Goal: Book appointment/travel/reservation

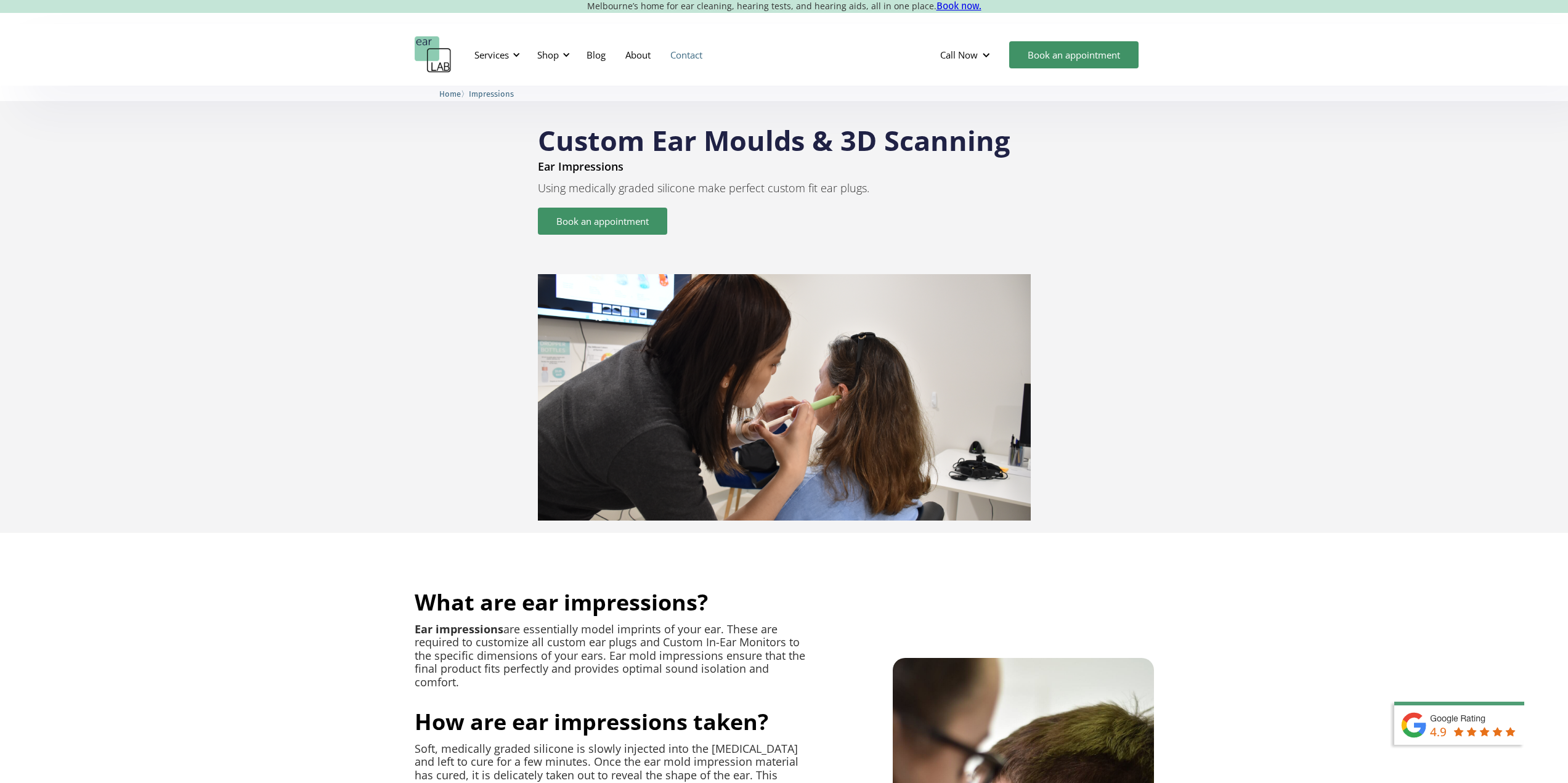
click at [688, 55] on link "Contact" at bounding box center [686, 55] width 52 height 36
click at [586, 220] on link "Book an appointment" at bounding box center [602, 221] width 129 height 27
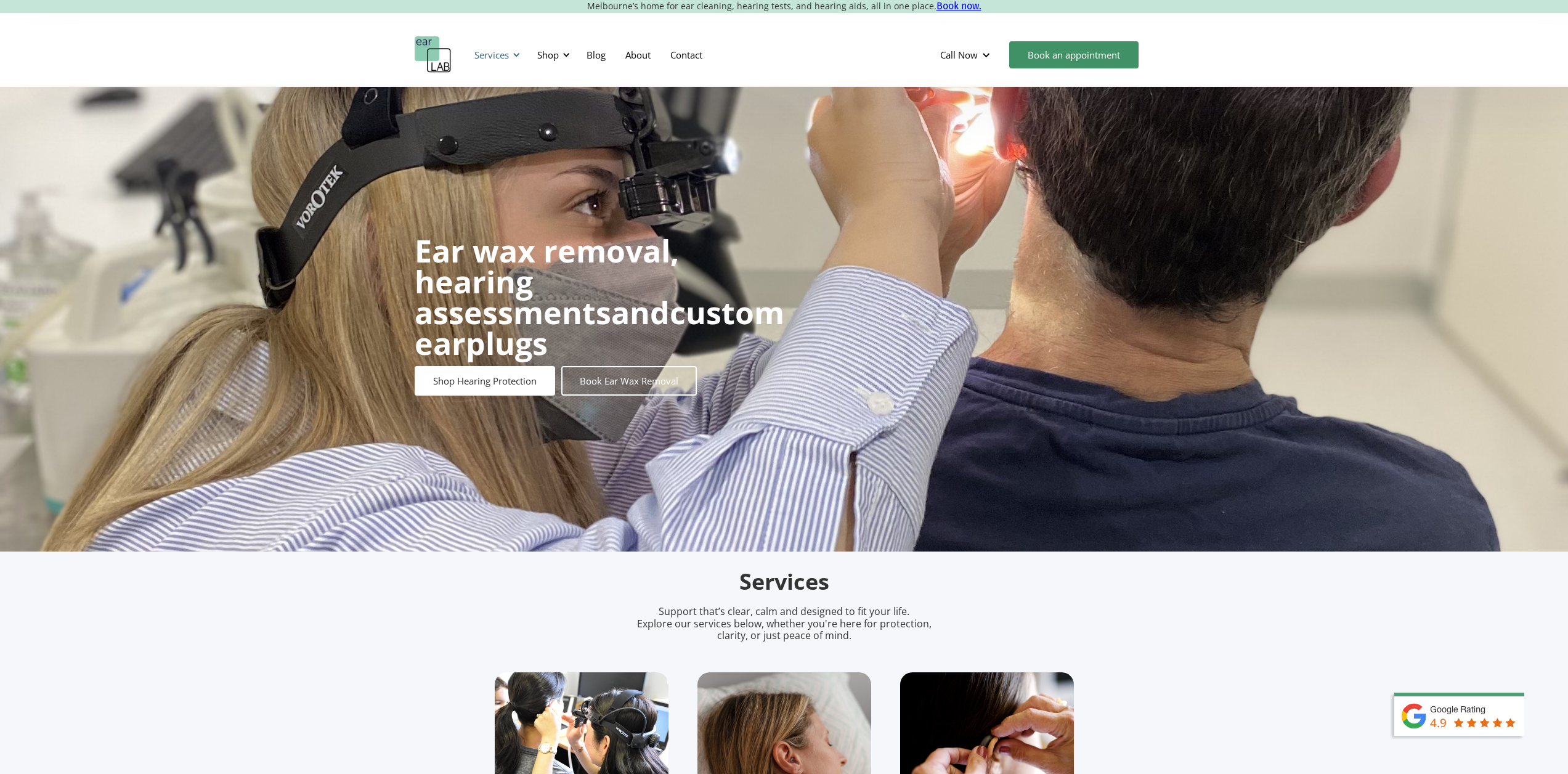
click at [501, 57] on div "Services" at bounding box center [492, 55] width 35 height 12
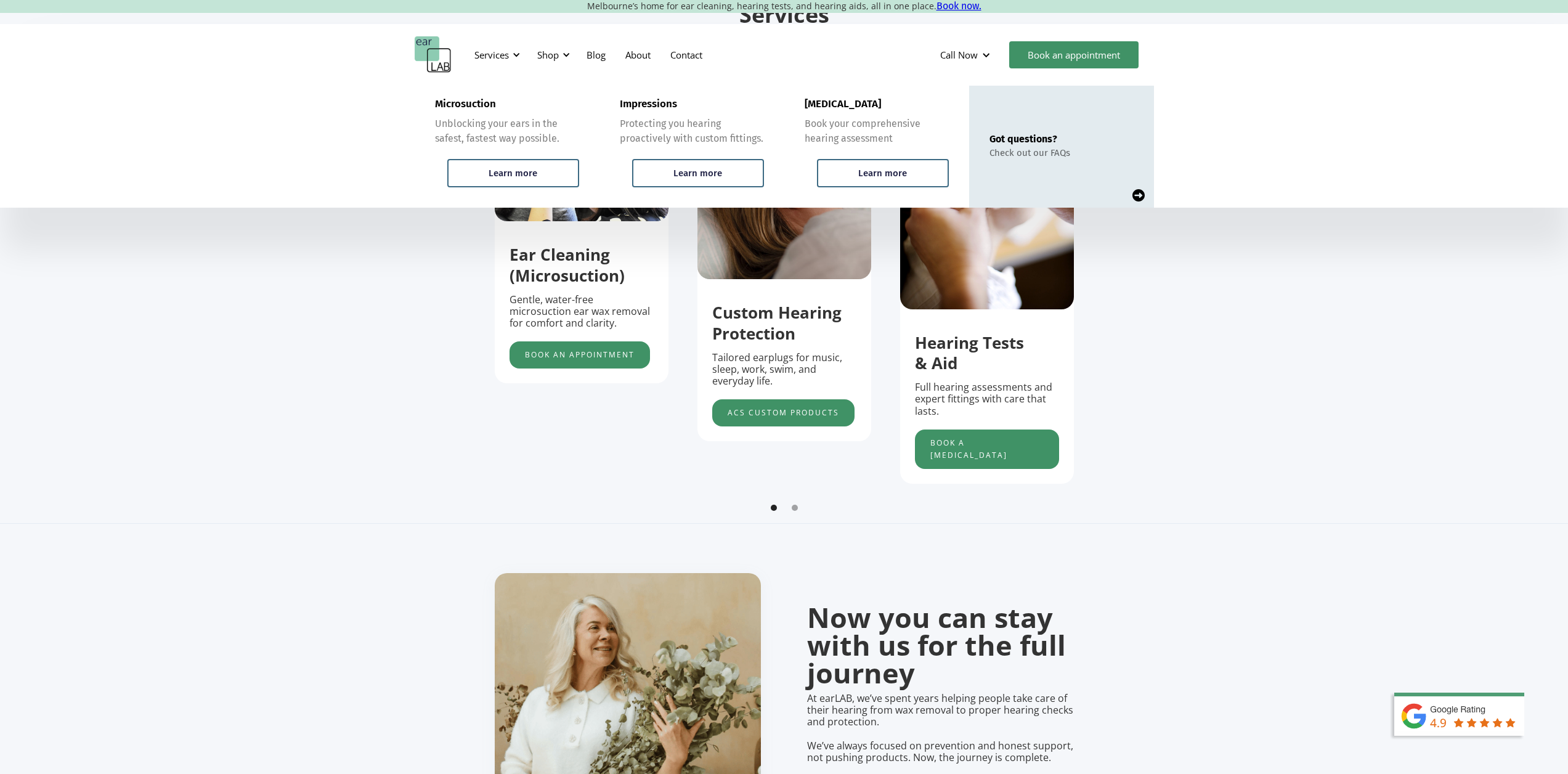
scroll to position [493, 0]
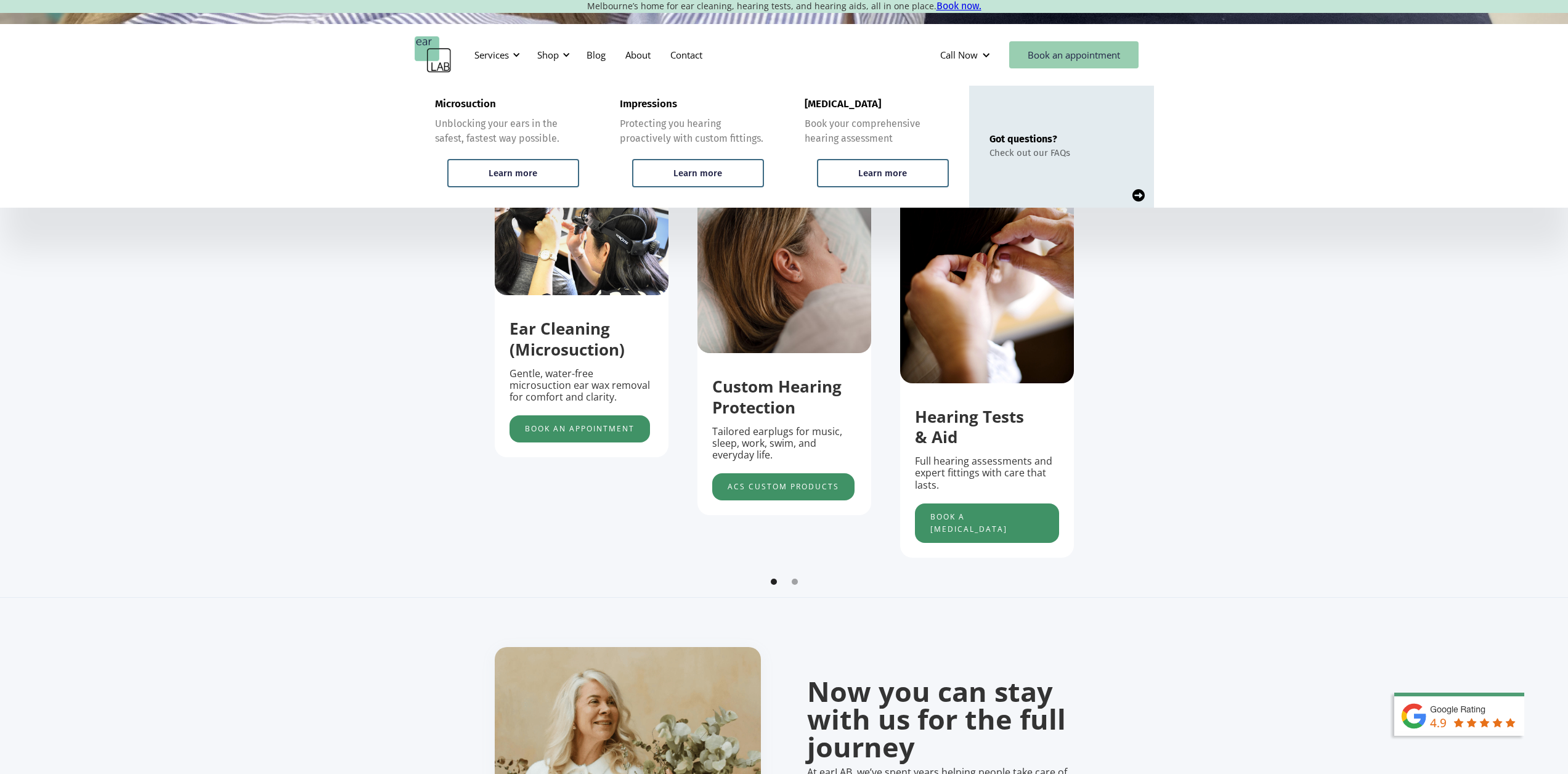
click at [1032, 58] on link "Book an appointment" at bounding box center [1074, 55] width 129 height 27
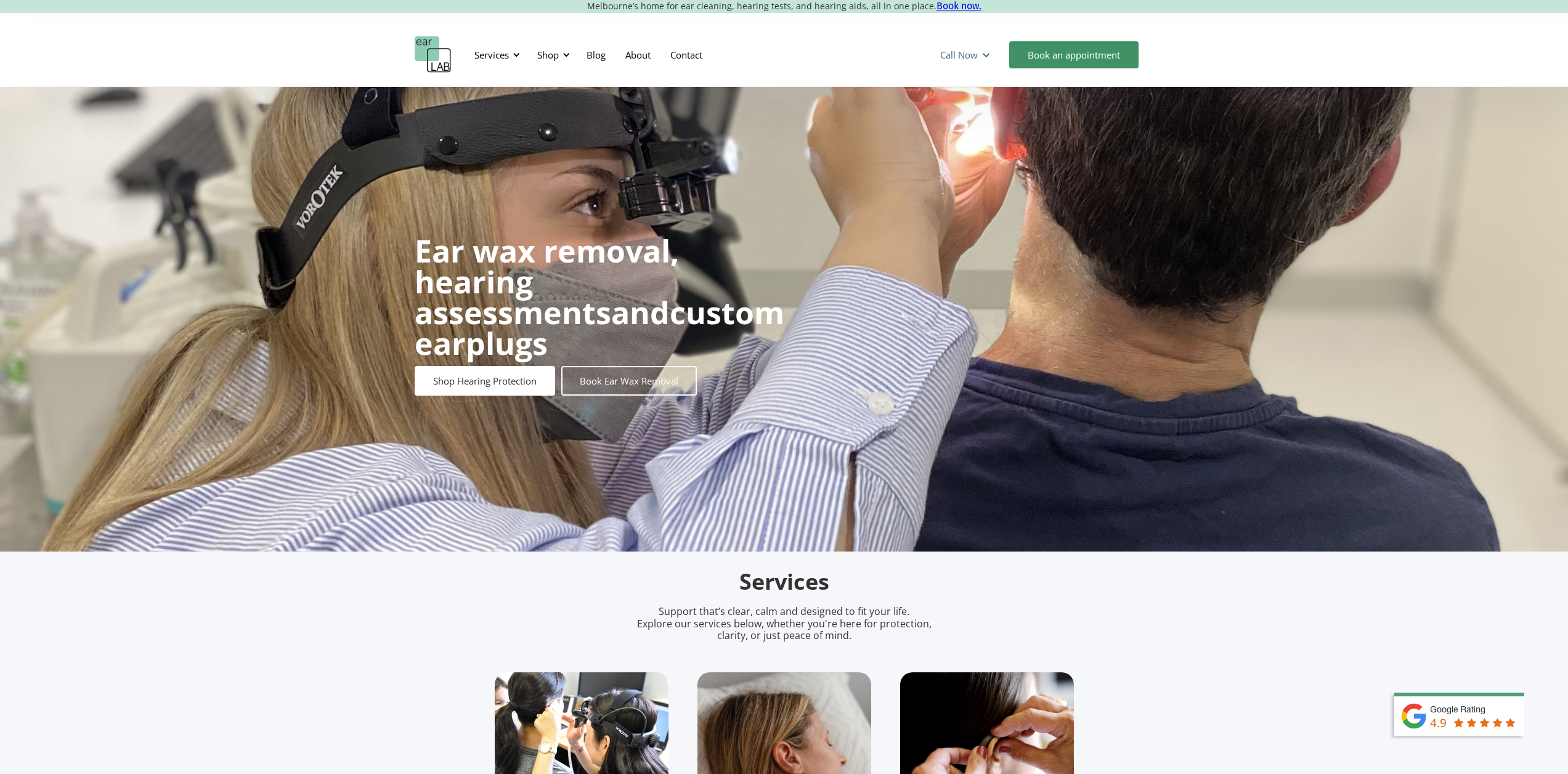
click at [986, 58] on div at bounding box center [986, 55] width 9 height 9
click at [986, 56] on div at bounding box center [986, 55] width 9 height 9
click at [514, 55] on div at bounding box center [517, 55] width 9 height 9
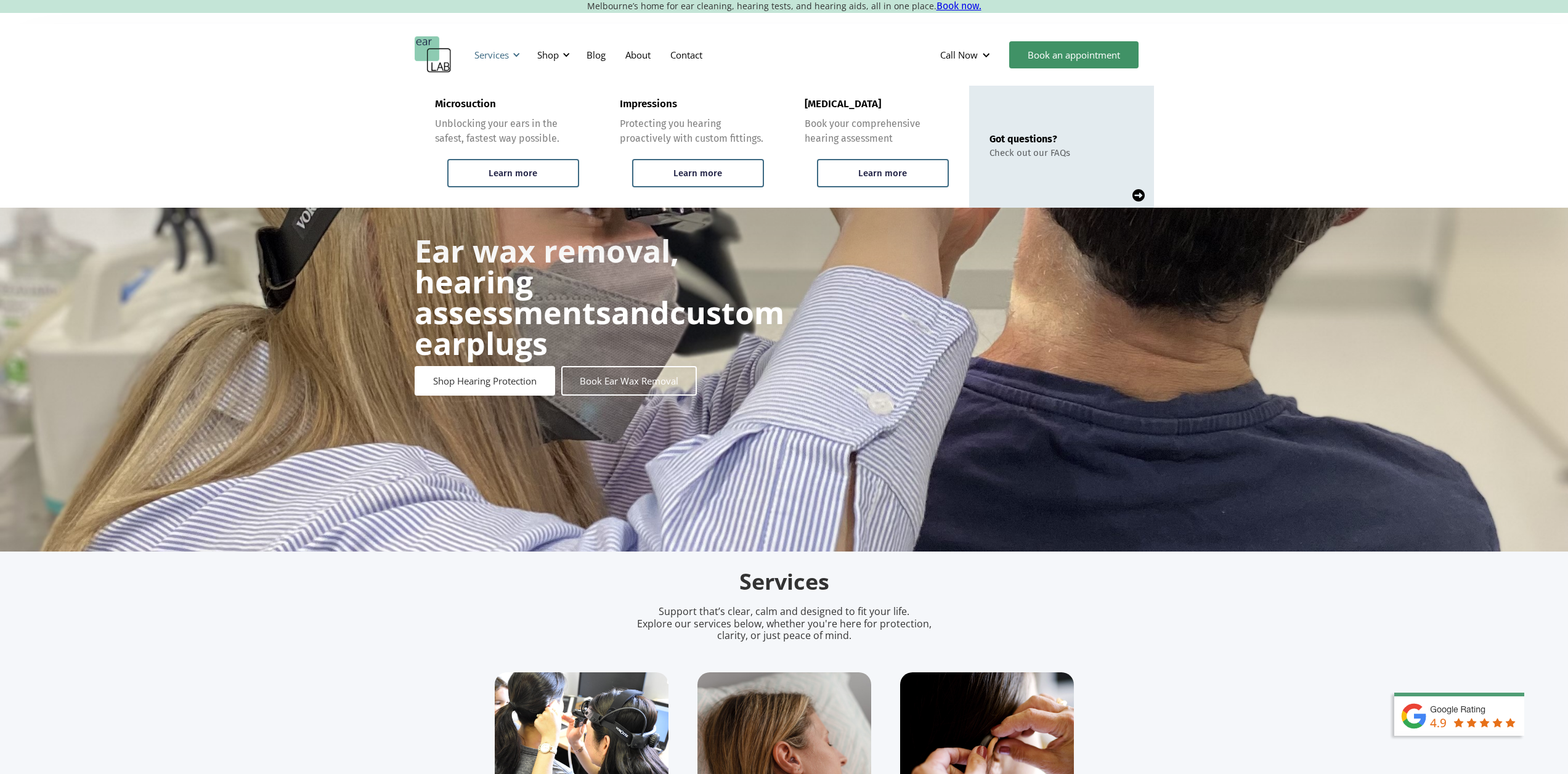
click at [514, 55] on div at bounding box center [517, 55] width 9 height 9
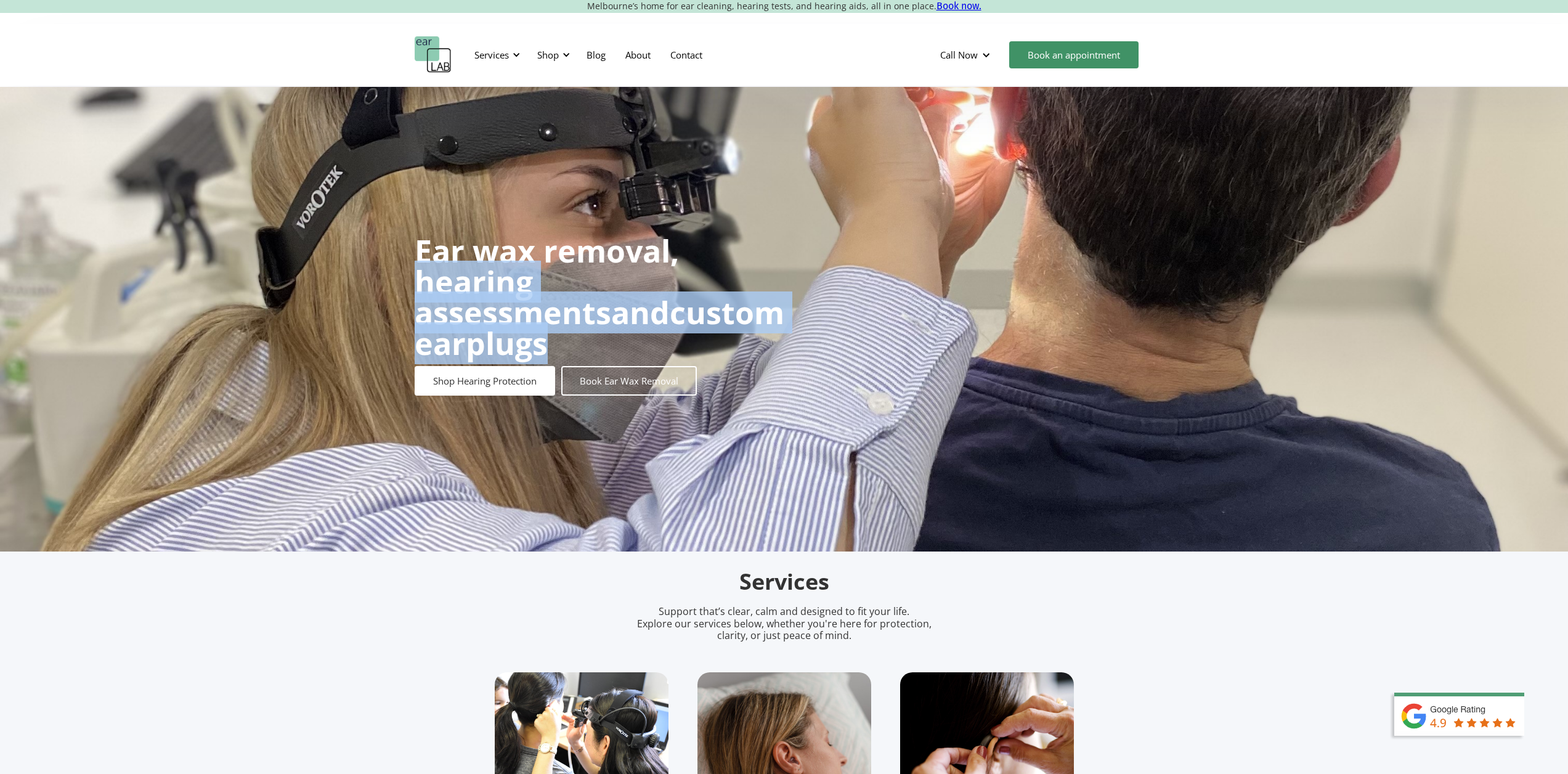
drag, startPoint x: 717, startPoint y: 250, endPoint x: 880, endPoint y: 407, distance: 226.3
click at [851, 382] on div "Ear wax removal, hearing assessments and custom earplugs Shop Hearing Protectio…" at bounding box center [784, 319] width 1568 height 465
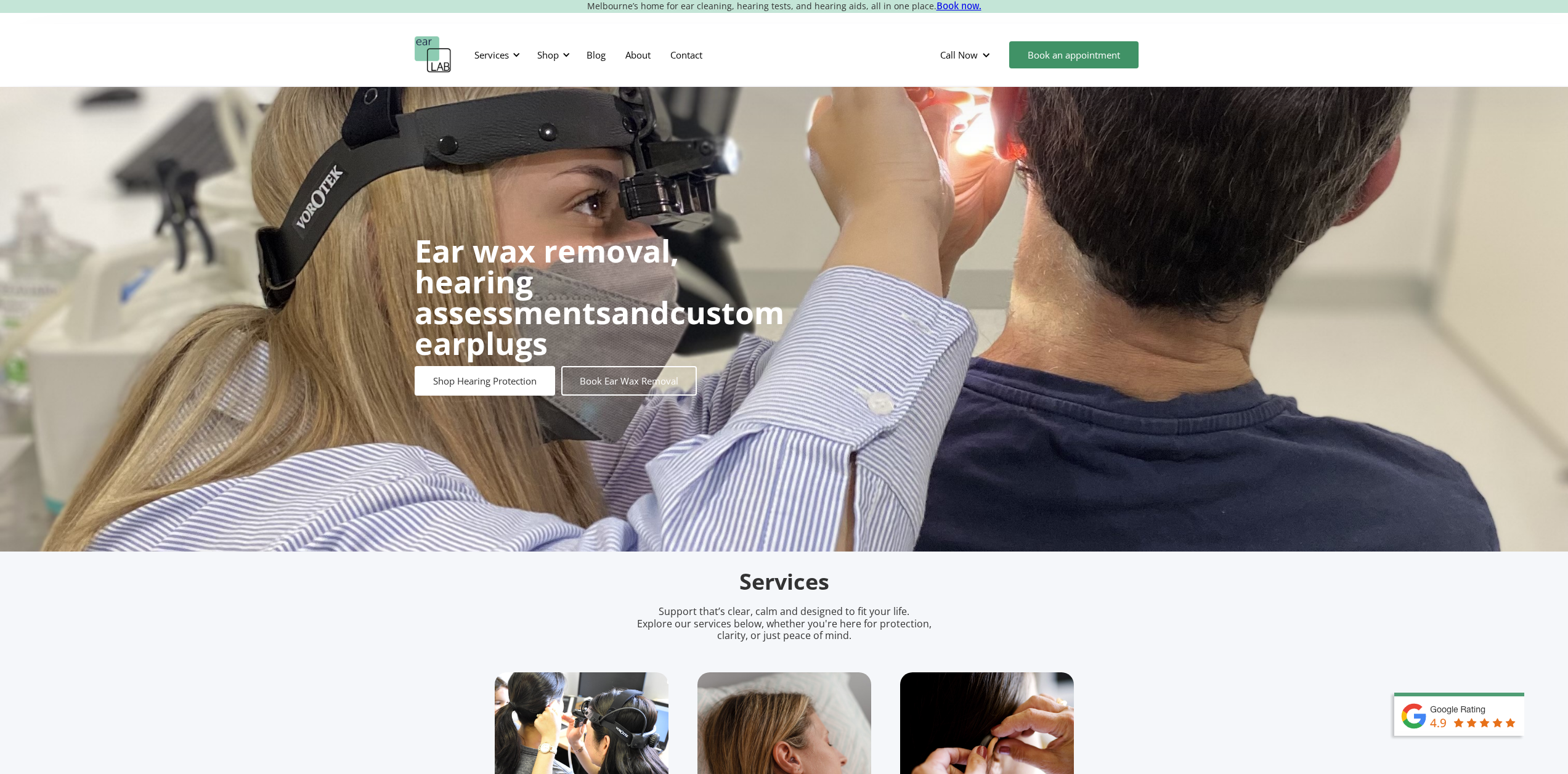
click at [686, 50] on link "Contact" at bounding box center [686, 55] width 52 height 36
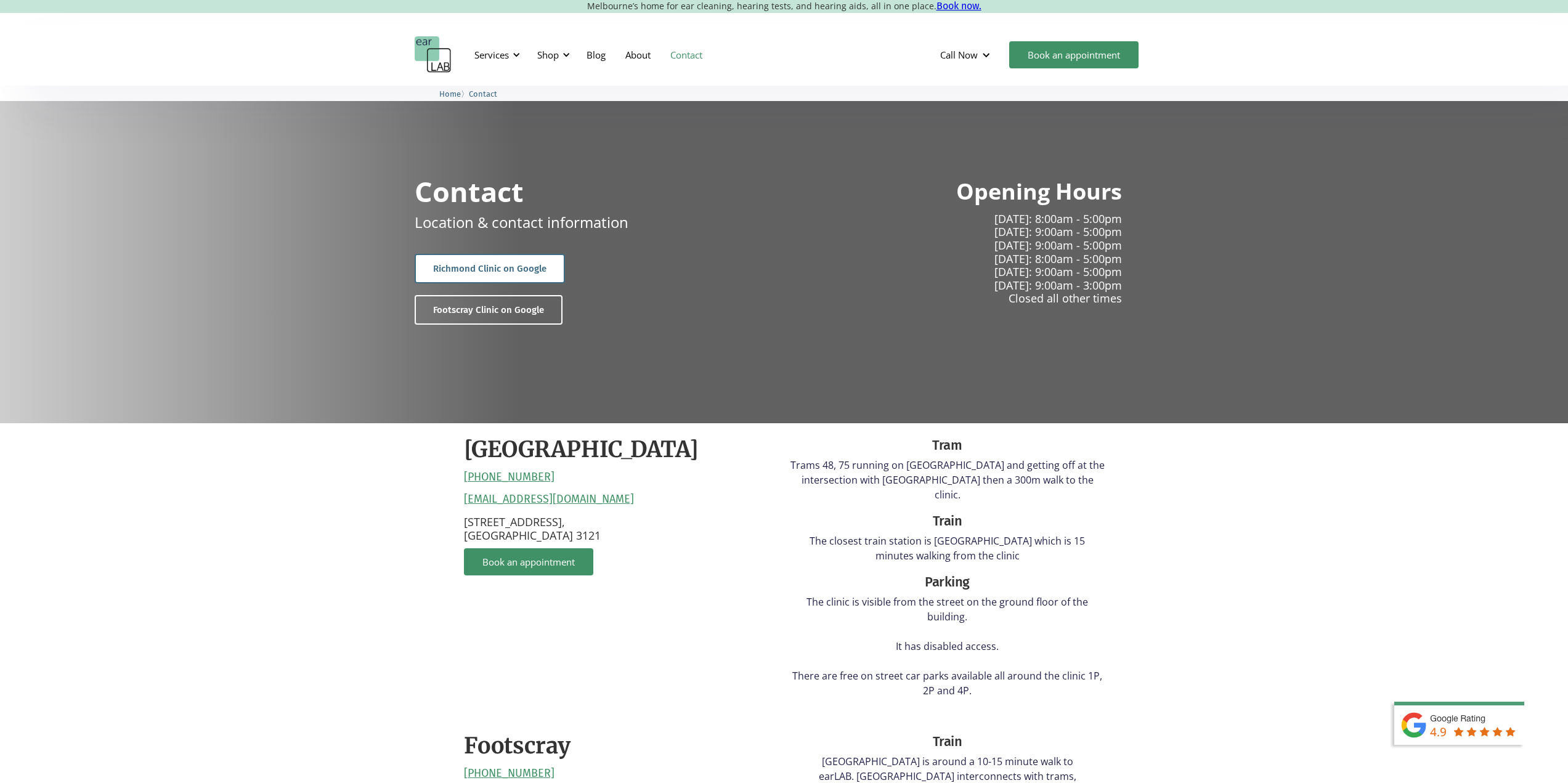
click at [517, 266] on link "Richmond Clinic on Google" at bounding box center [489, 269] width 151 height 30
click at [518, 57] on div at bounding box center [517, 55] width 9 height 9
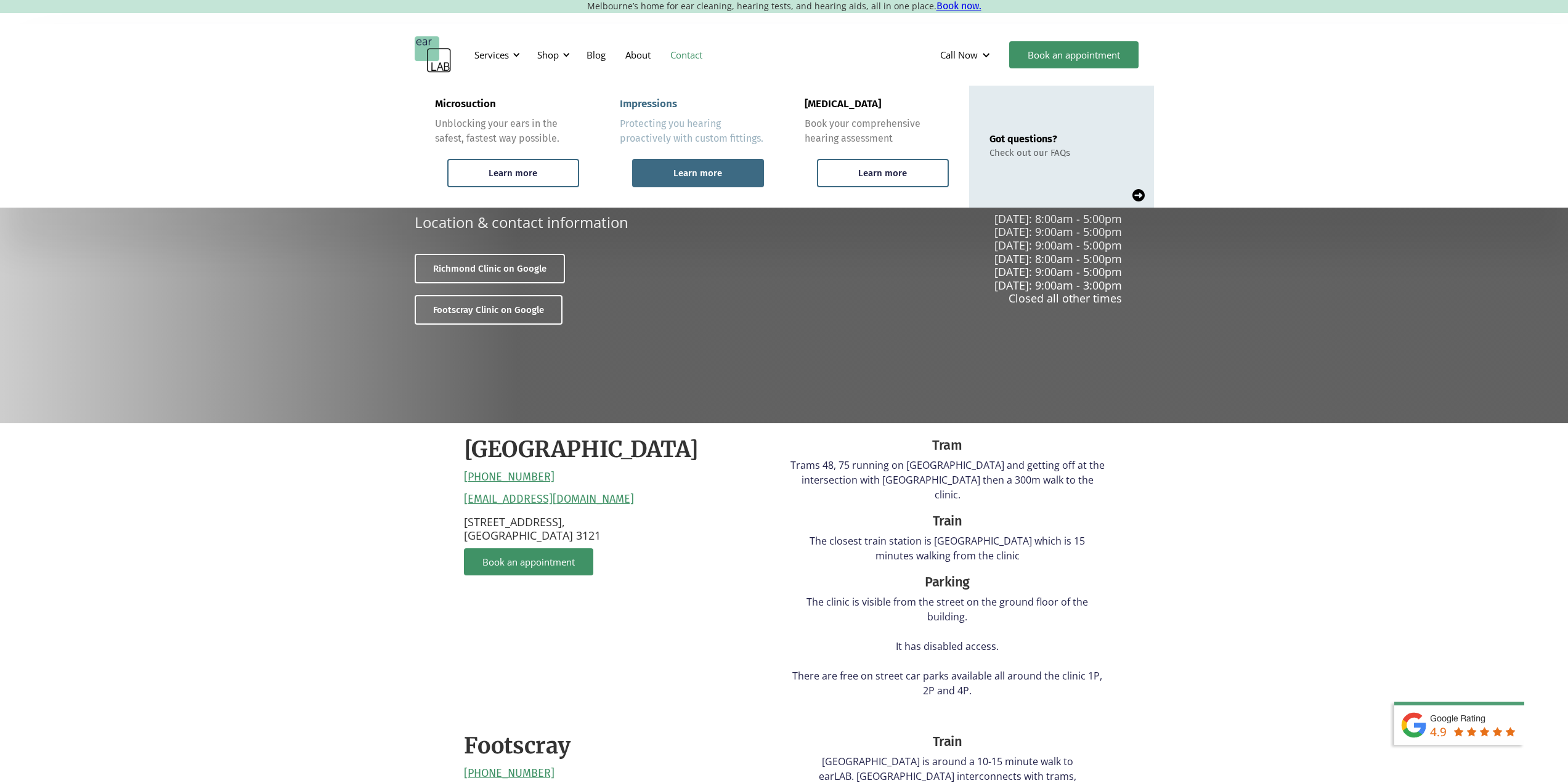
click at [713, 178] on div "Learn more" at bounding box center [698, 173] width 49 height 11
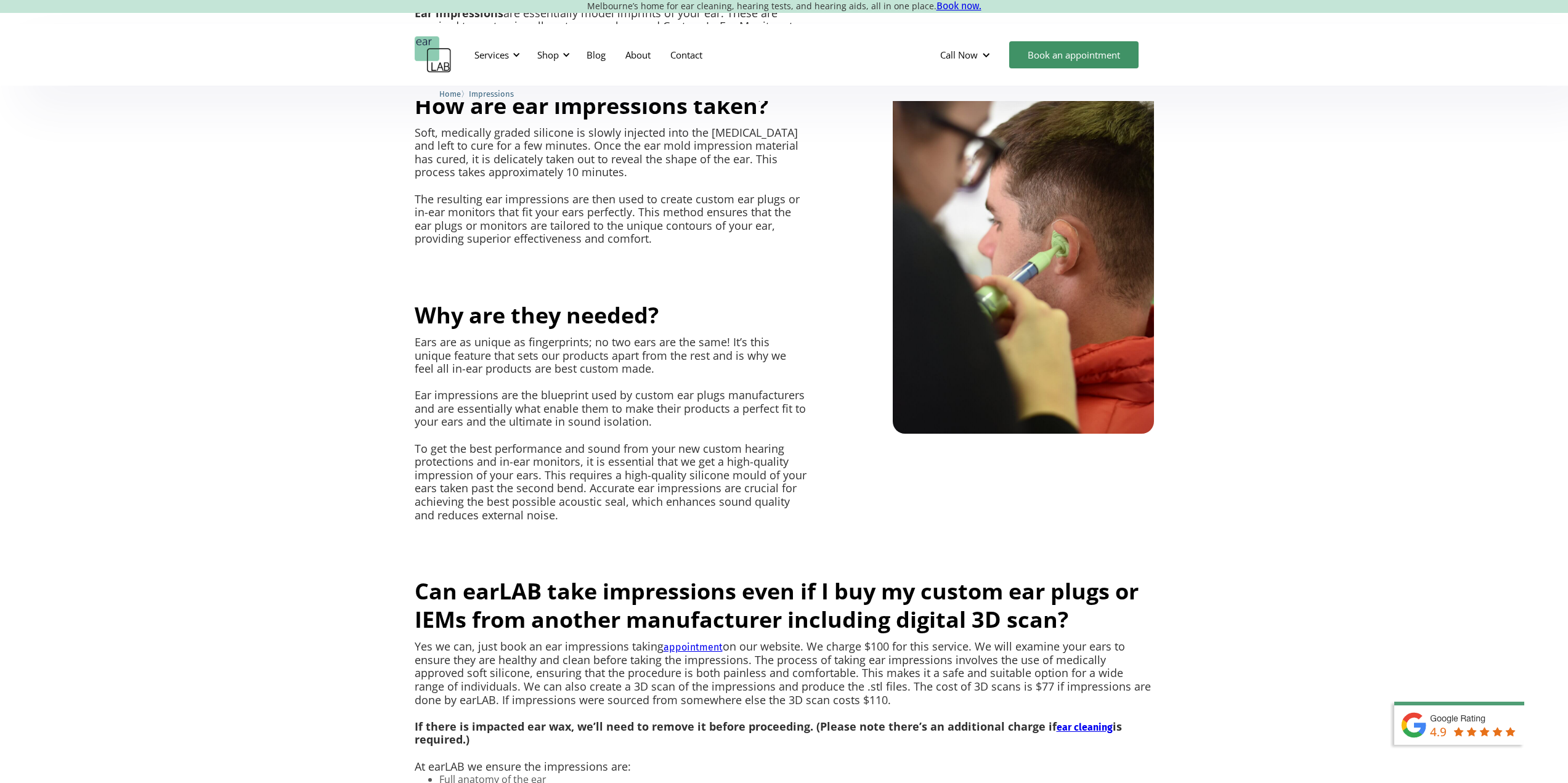
scroll to position [986, 0]
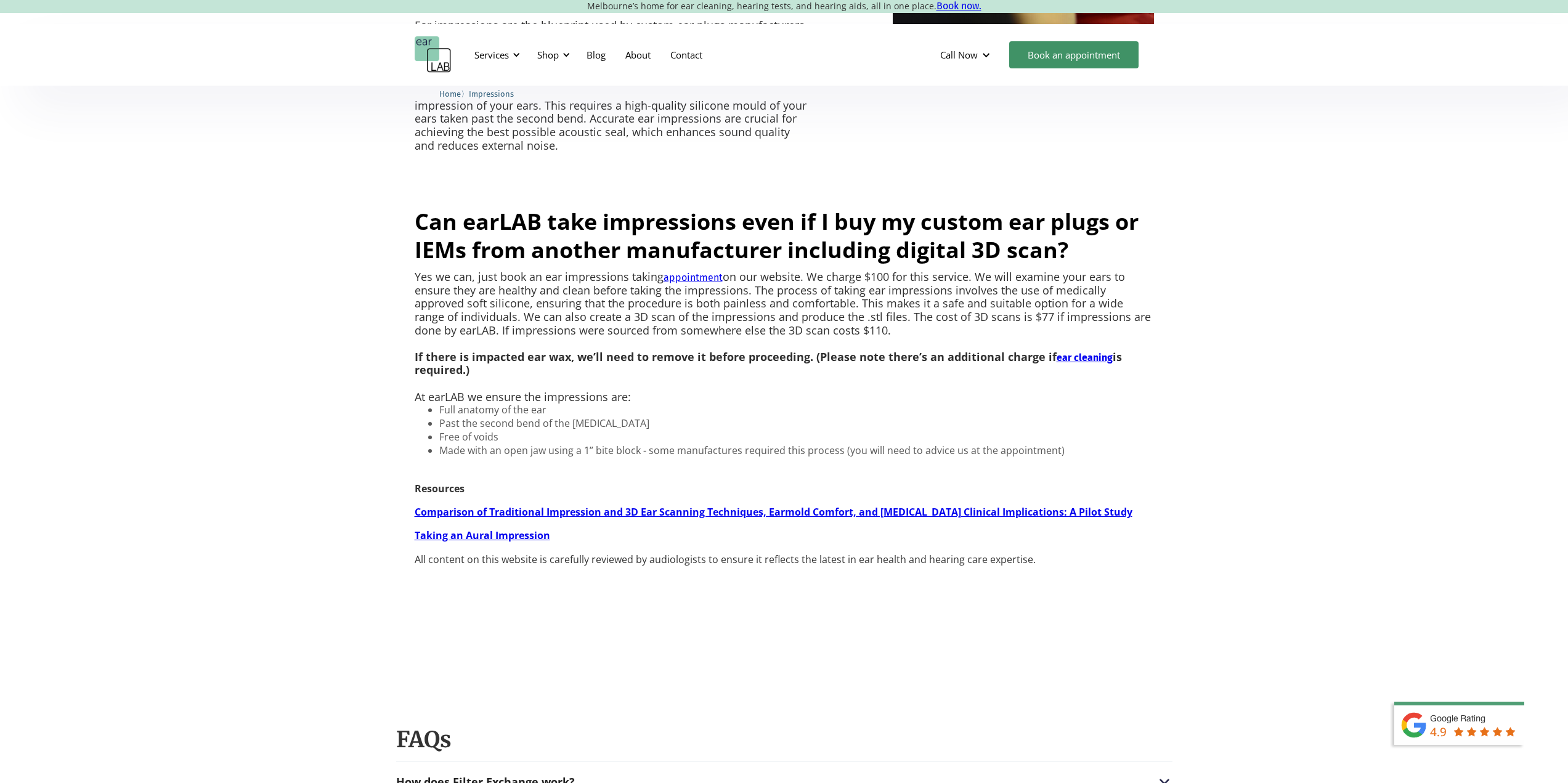
drag, startPoint x: 845, startPoint y: 330, endPoint x: 822, endPoint y: 332, distance: 23.1
click at [822, 332] on p "Yes we can, just book an ear impressions taking appointment on our website. We …" at bounding box center [784, 337] width 740 height 133
click at [894, 333] on p "Yes we can, just book an ear impressions taking appointment on our website. We …" at bounding box center [784, 337] width 740 height 133
drag, startPoint x: 579, startPoint y: 317, endPoint x: 989, endPoint y: 320, distance: 410.0
click at [989, 320] on p "Yes we can, just book an ear impressions taking appointment on our website. We …" at bounding box center [784, 337] width 740 height 133
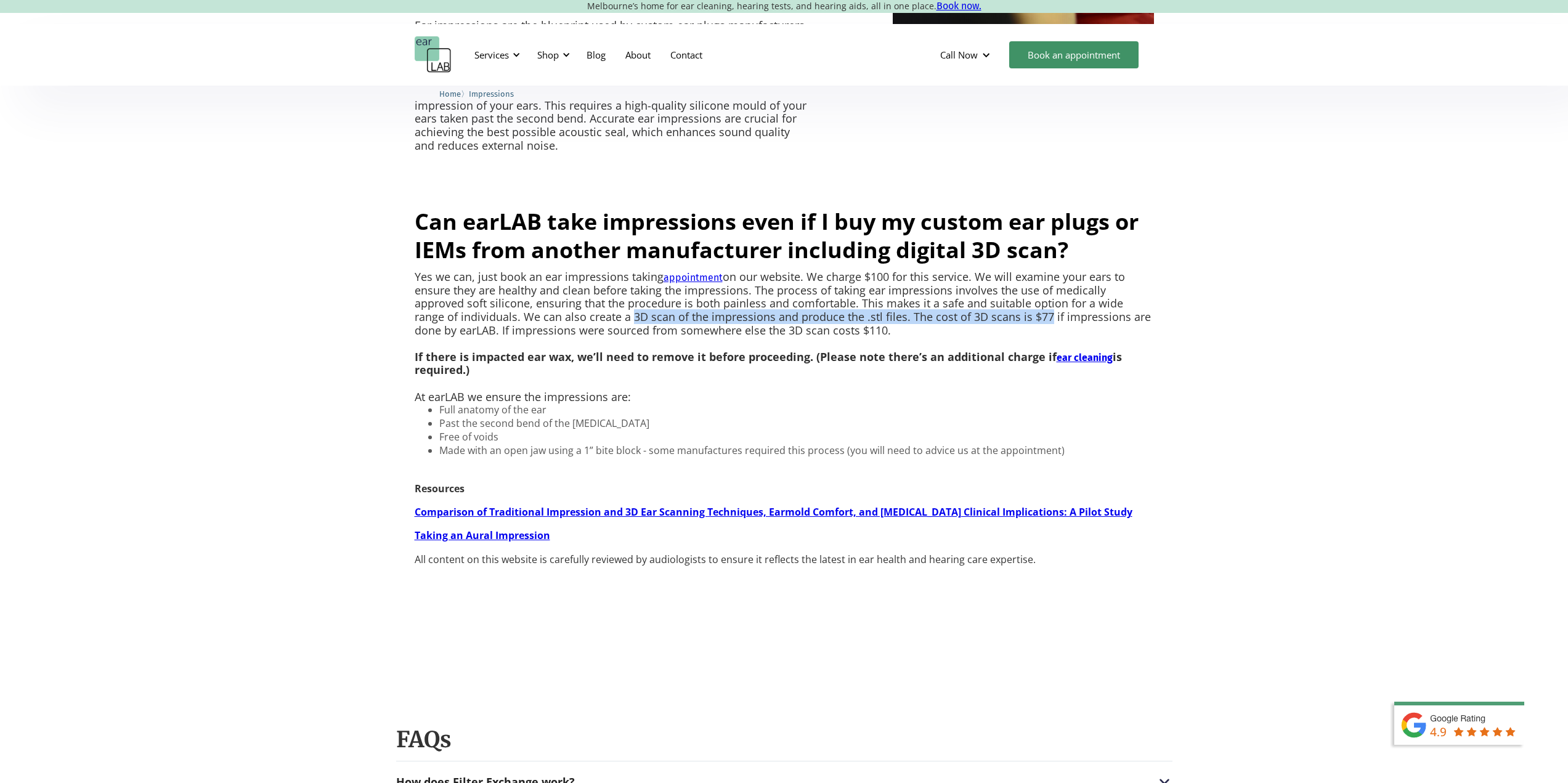
drag, startPoint x: 877, startPoint y: 333, endPoint x: 814, endPoint y: 330, distance: 63.1
click at [814, 330] on p "Yes we can, just book an ear impressions taking appointment on our website. We …" at bounding box center [784, 337] width 740 height 133
click at [636, 326] on p "Yes we can, just book an ear impressions taking appointment on our website. We …" at bounding box center [784, 337] width 740 height 133
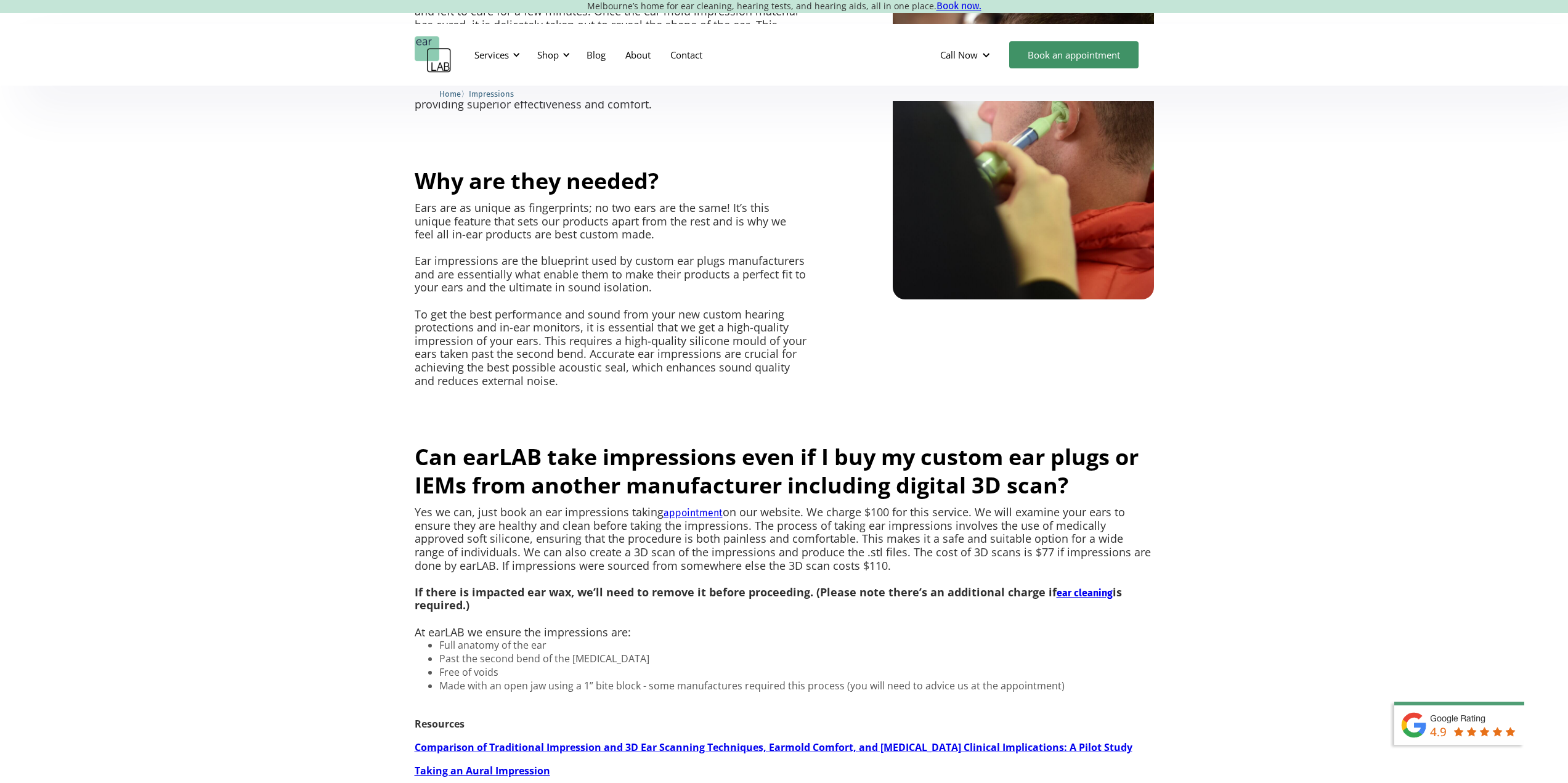
scroll to position [863, 0]
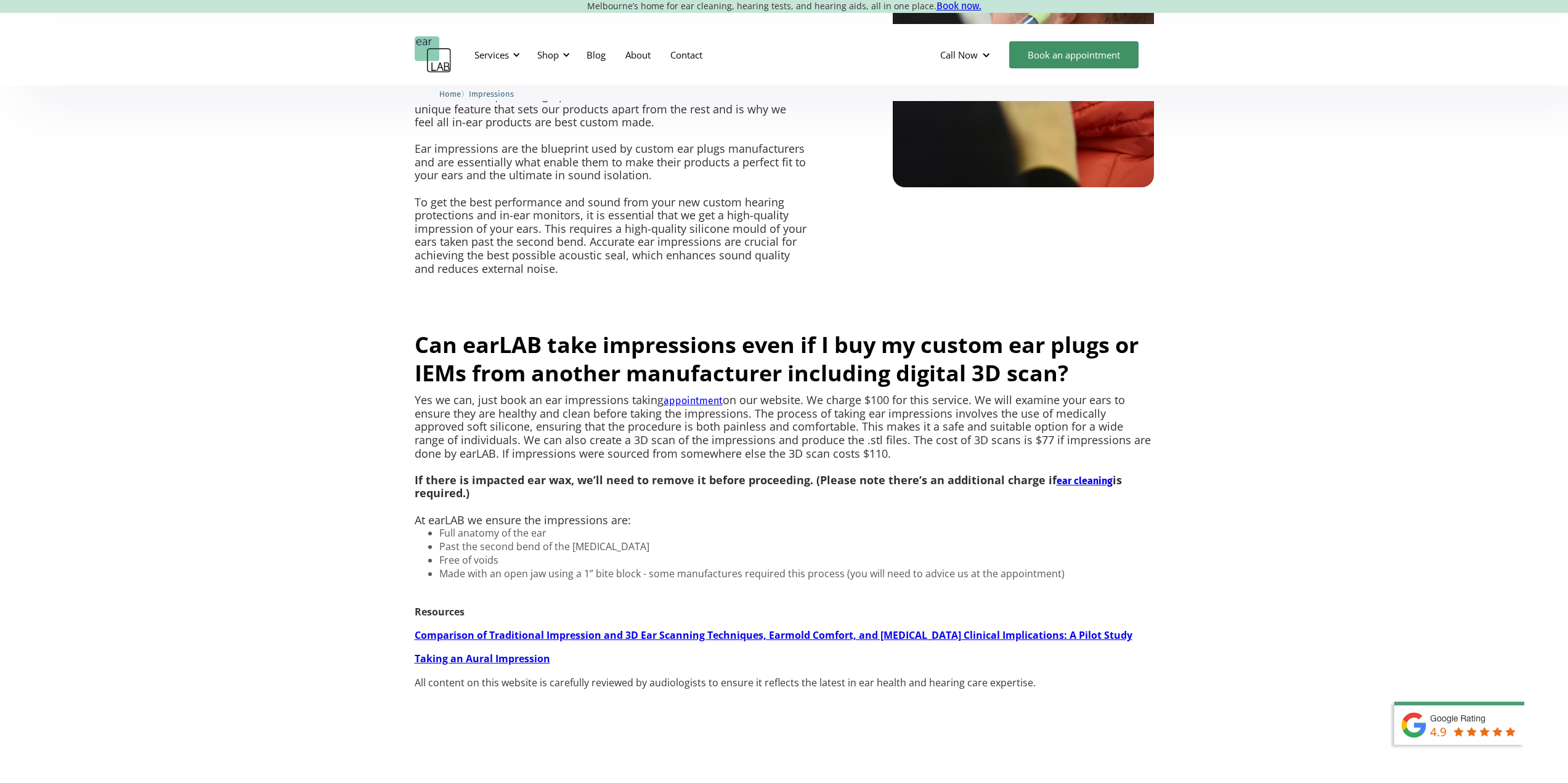
click at [708, 405] on link "appointment" at bounding box center [693, 401] width 59 height 12
